Goal: Task Accomplishment & Management: Use online tool/utility

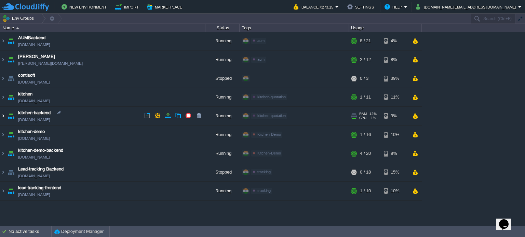
click at [2, 116] on img at bounding box center [2, 116] width 5 height 18
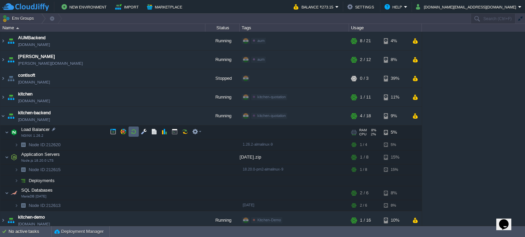
click at [133, 135] on td at bounding box center [133, 132] width 10 height 10
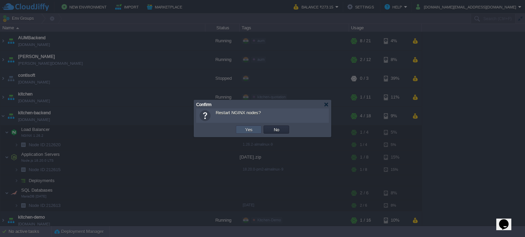
click at [247, 131] on button "Yes" at bounding box center [249, 130] width 12 height 6
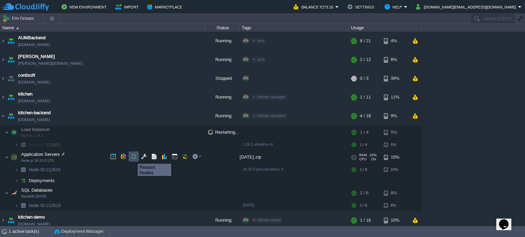
click at [133, 158] on button "button" at bounding box center [133, 157] width 6 height 6
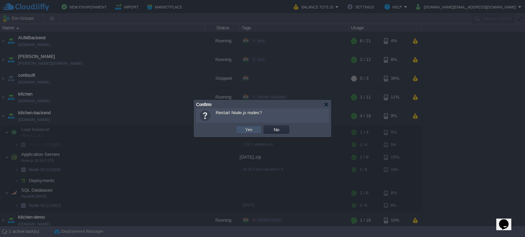
click at [249, 132] on button "Yes" at bounding box center [249, 130] width 12 height 6
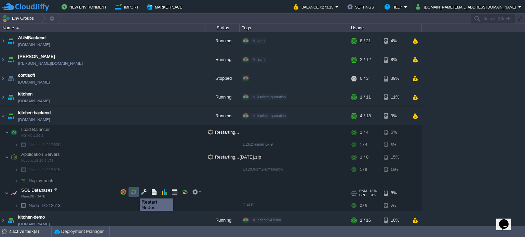
click at [135, 193] on button "button" at bounding box center [133, 192] width 6 height 6
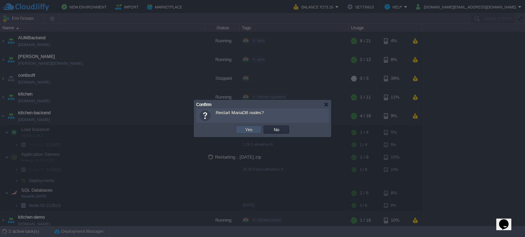
click at [253, 129] on button "Yes" at bounding box center [249, 130] width 12 height 6
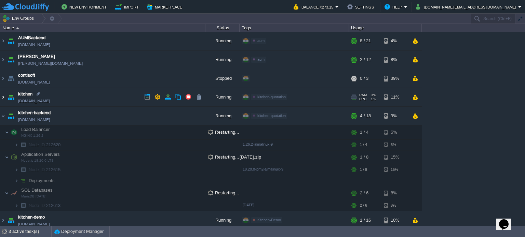
click at [1, 98] on img at bounding box center [2, 97] width 5 height 18
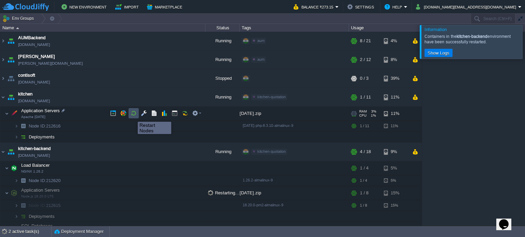
click at [133, 116] on button "button" at bounding box center [133, 113] width 6 height 6
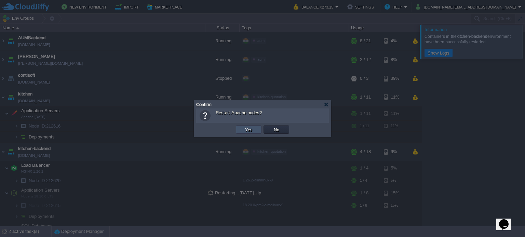
click at [243, 128] on button "Yes" at bounding box center [249, 130] width 12 height 6
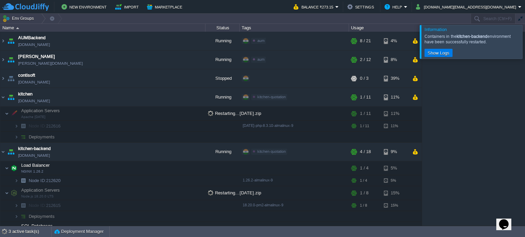
scroll to position [2, 0]
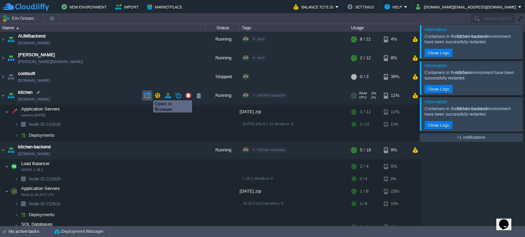
click at [148, 94] on button "button" at bounding box center [147, 96] width 6 height 6
click at [404, 7] on button "Help" at bounding box center [393, 7] width 19 height 8
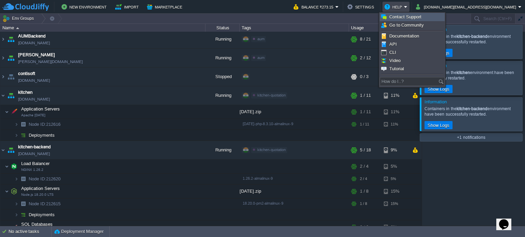
click at [396, 15] on span "Contact Support" at bounding box center [405, 16] width 32 height 5
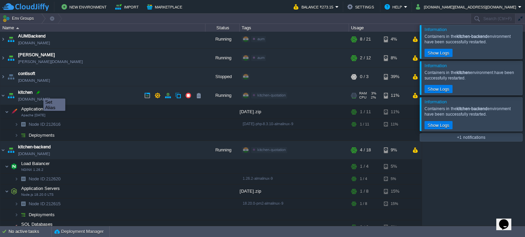
click at [38, 93] on div at bounding box center [38, 92] width 6 height 6
click at [3, 96] on img at bounding box center [2, 95] width 5 height 18
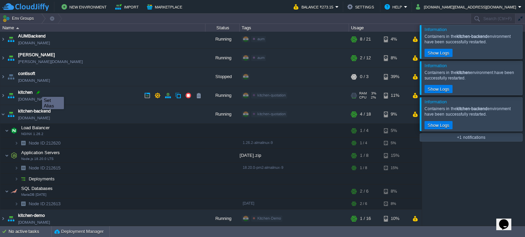
click at [37, 91] on div at bounding box center [38, 92] width 6 height 6
click at [88, 111] on td "kitchen-backend [DOMAIN_NAME]" at bounding box center [102, 114] width 205 height 19
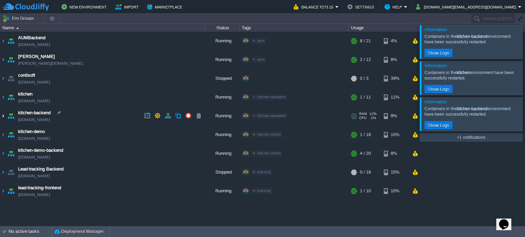
click at [3, 115] on img at bounding box center [2, 116] width 5 height 18
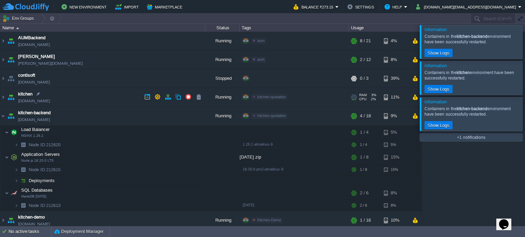
click at [28, 94] on span "kitchen" at bounding box center [25, 94] width 14 height 7
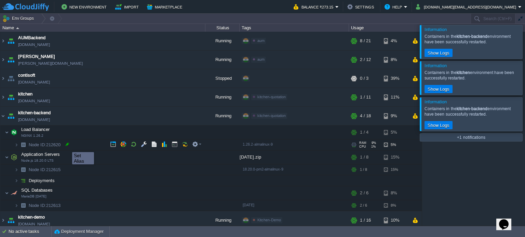
click at [67, 146] on div at bounding box center [67, 144] width 6 height 6
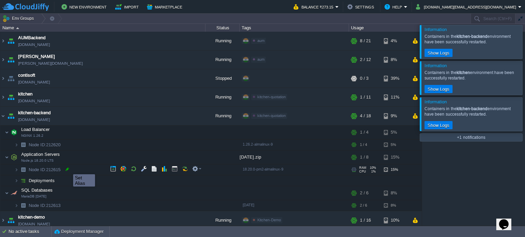
click at [68, 169] on div at bounding box center [67, 169] width 6 height 6
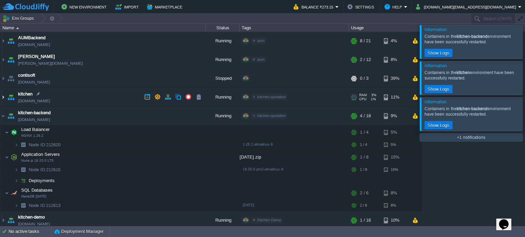
click at [2, 97] on img at bounding box center [2, 97] width 5 height 18
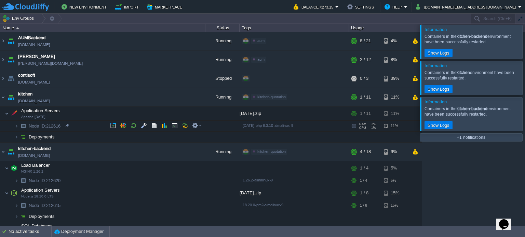
click at [59, 126] on span "Node ID: 212616" at bounding box center [44, 126] width 33 height 6
click at [66, 127] on div at bounding box center [67, 126] width 6 height 6
type input "212616"
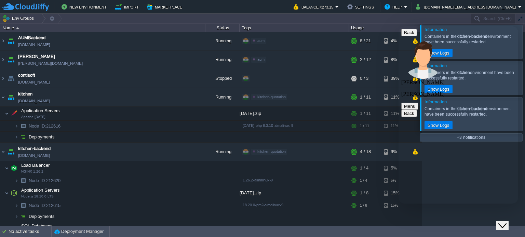
scroll to position [88, 0]
